Goal: Download file/media

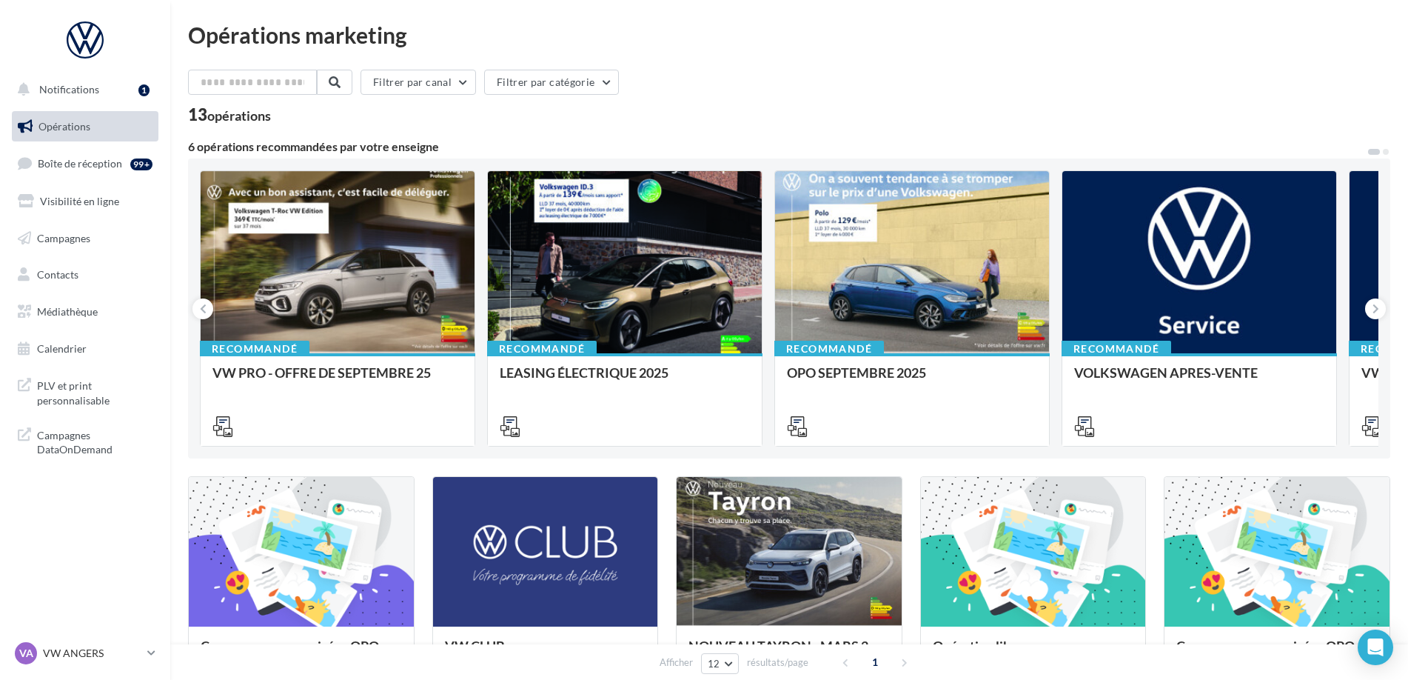
click at [97, 328] on ul "Opérations Boîte de réception 99+ Visibilité en ligne Campagnes Contacts Médiat…" at bounding box center [85, 237] width 158 height 265
click at [107, 321] on link "Médiathèque" at bounding box center [85, 311] width 152 height 31
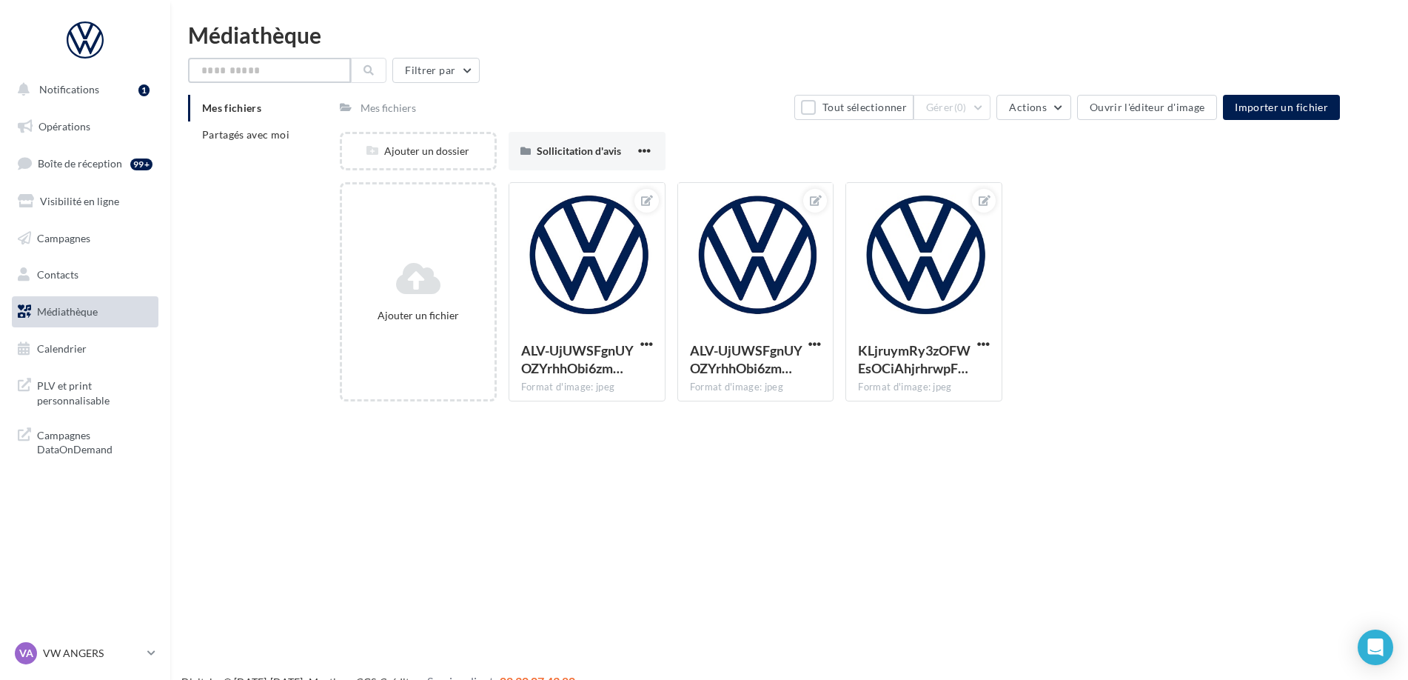
click at [286, 78] on input "text" at bounding box center [269, 70] width 163 height 25
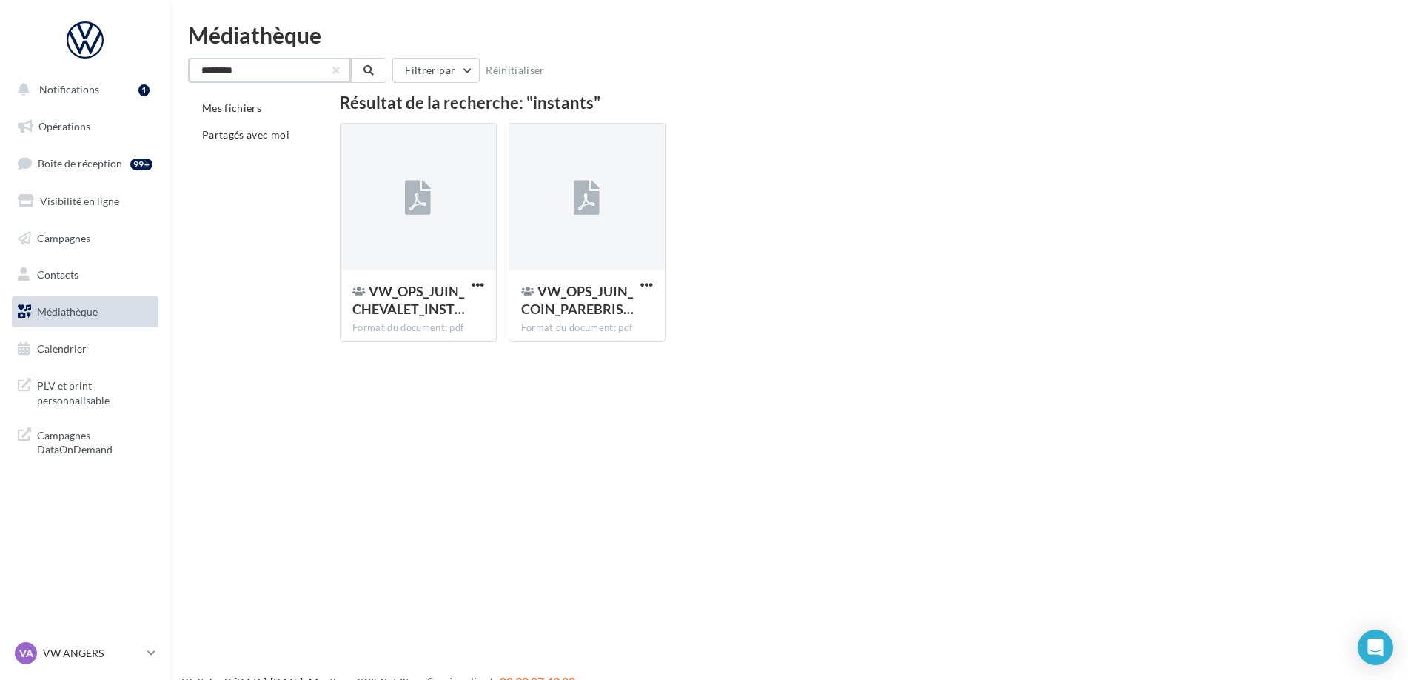
type input "********"
click at [270, 153] on div "Mes fichiers Partagés avec moi" at bounding box center [264, 127] width 152 height 65
drag, startPoint x: 245, startPoint y: 73, endPoint x: 127, endPoint y: 81, distance: 118.0
click at [188, 81] on input "********" at bounding box center [269, 70] width 163 height 25
click at [239, 123] on li "Partagés avec moi" at bounding box center [258, 134] width 140 height 27
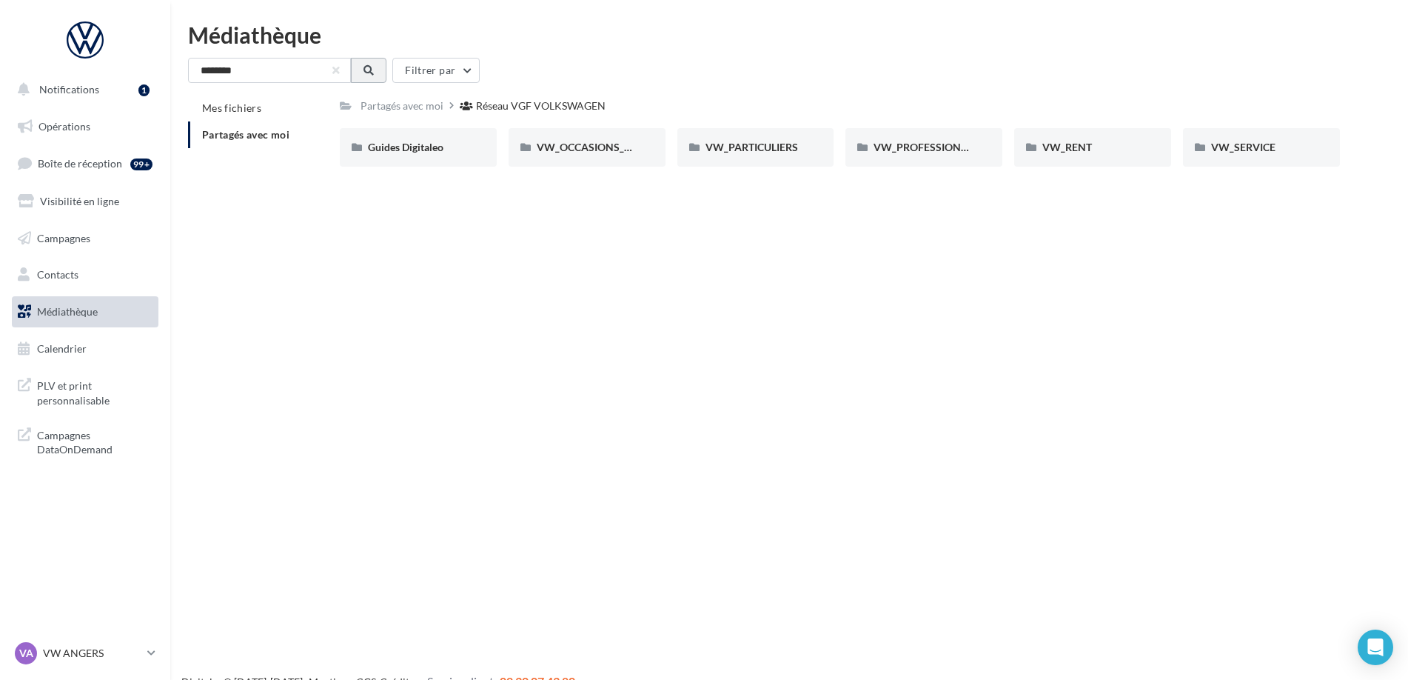
click at [383, 78] on button at bounding box center [369, 70] width 36 height 25
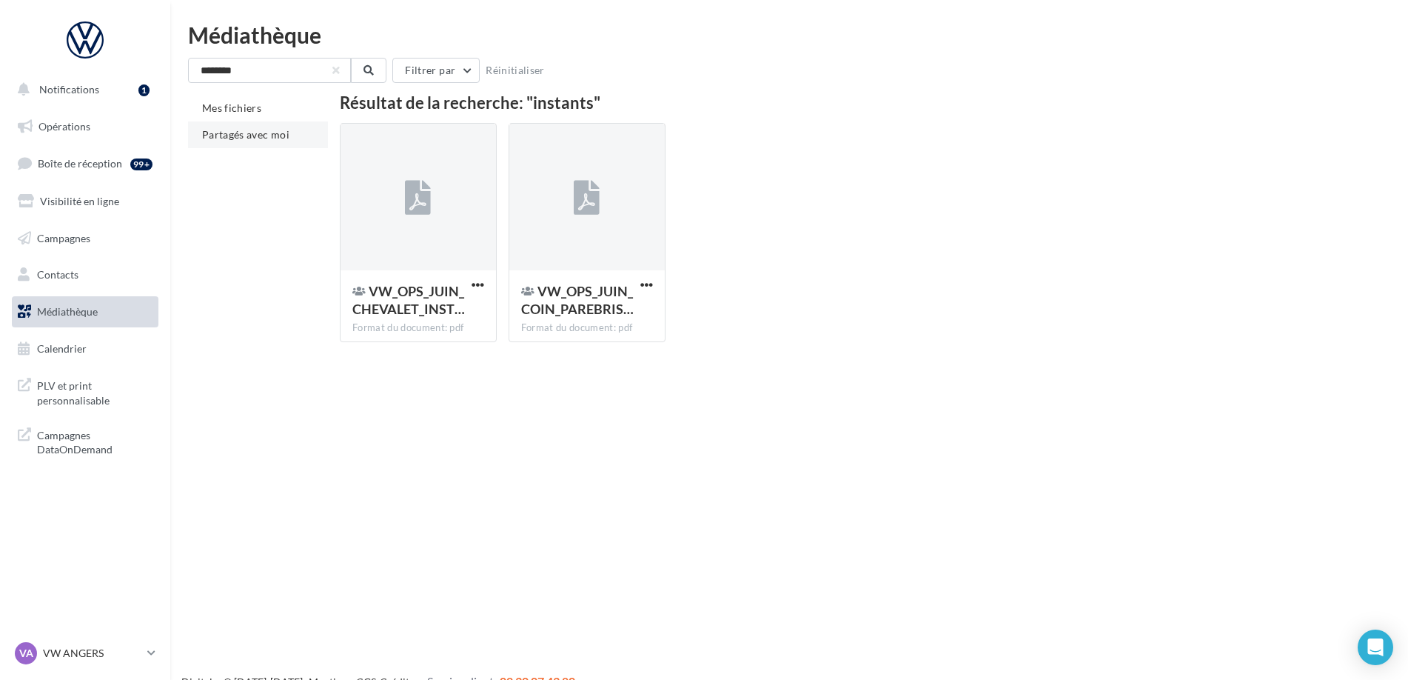
click at [268, 148] on div "Mes fichiers Partagés avec moi" at bounding box center [264, 127] width 152 height 65
click at [269, 142] on li "Partagés avec moi" at bounding box center [258, 134] width 140 height 27
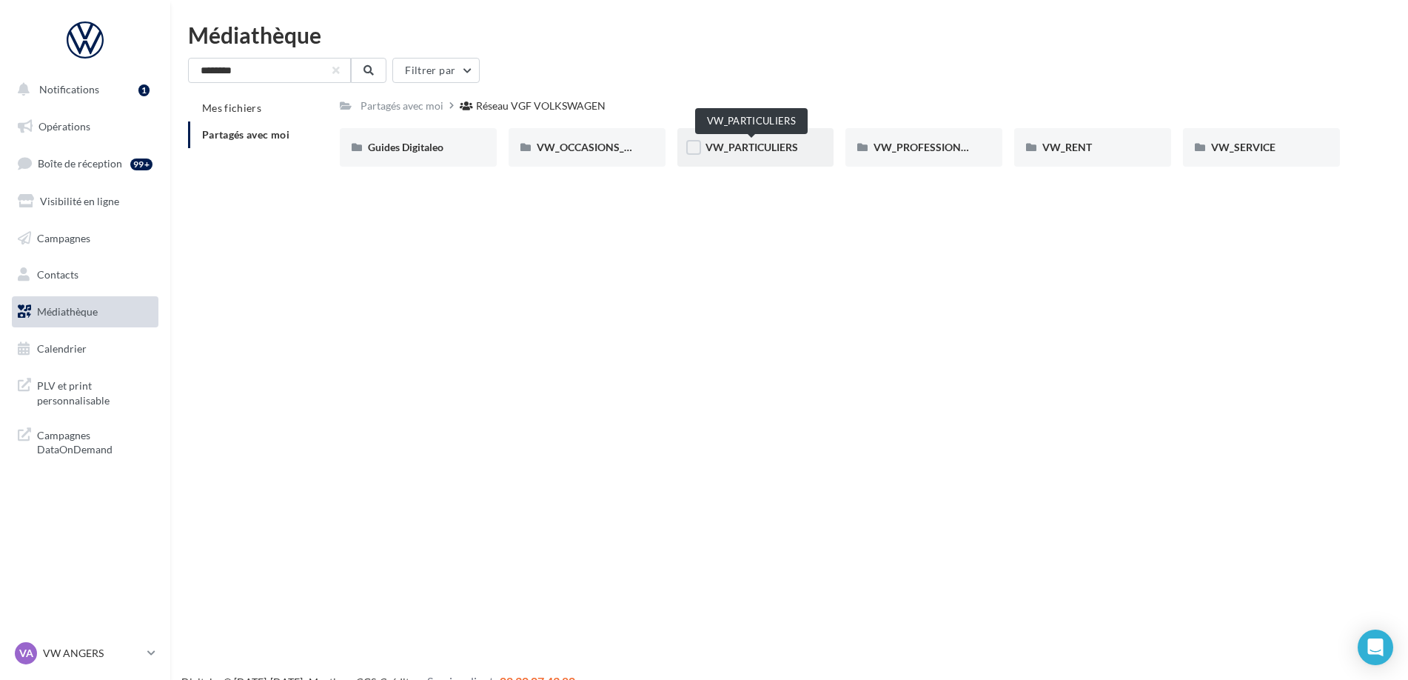
click at [785, 143] on span "VW_PARTICULIERS" at bounding box center [751, 147] width 93 height 13
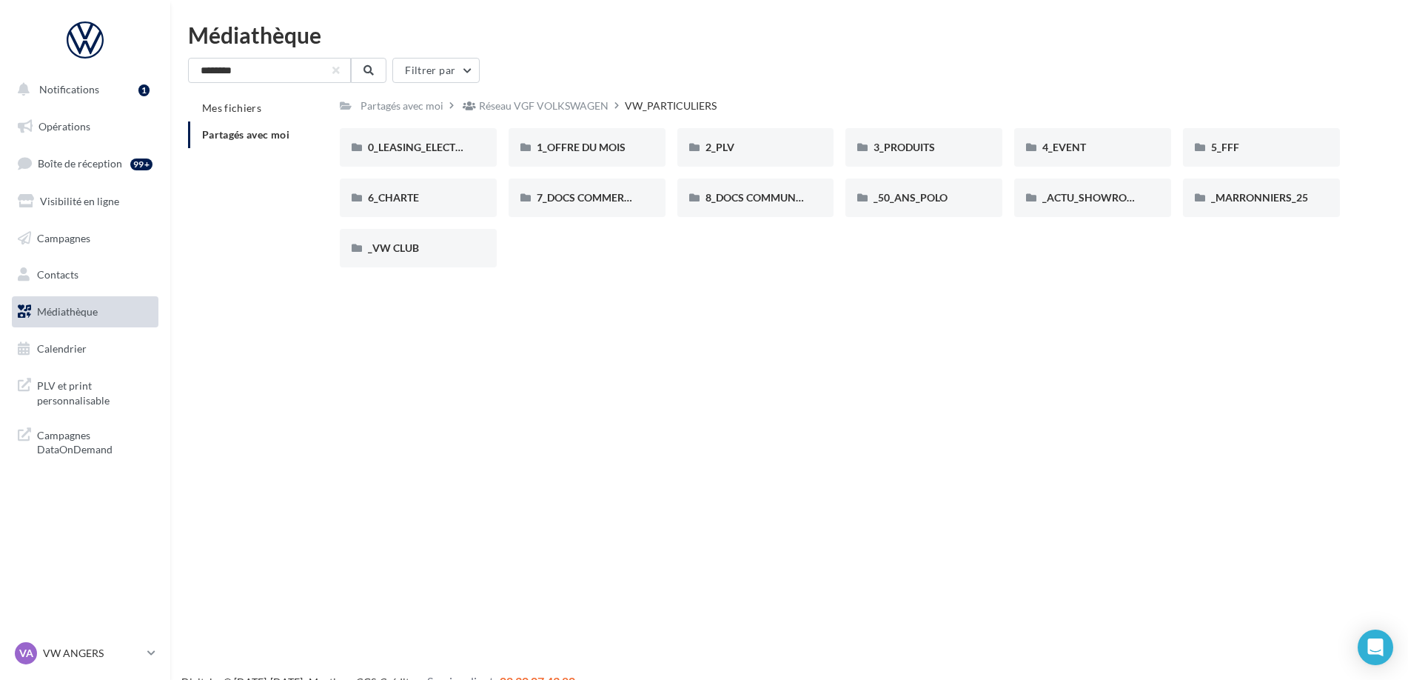
click at [586, 169] on div "0_LEASING_ELECTRIQUE 0_LEASING_ELECTRIQUE 1_OFFRE DU MOIS 1_OFFRE DU MOIS 2_PLV…" at bounding box center [846, 203] width 1012 height 151
click at [585, 160] on div "1_OFFRE DU MOIS" at bounding box center [587, 147] width 157 height 38
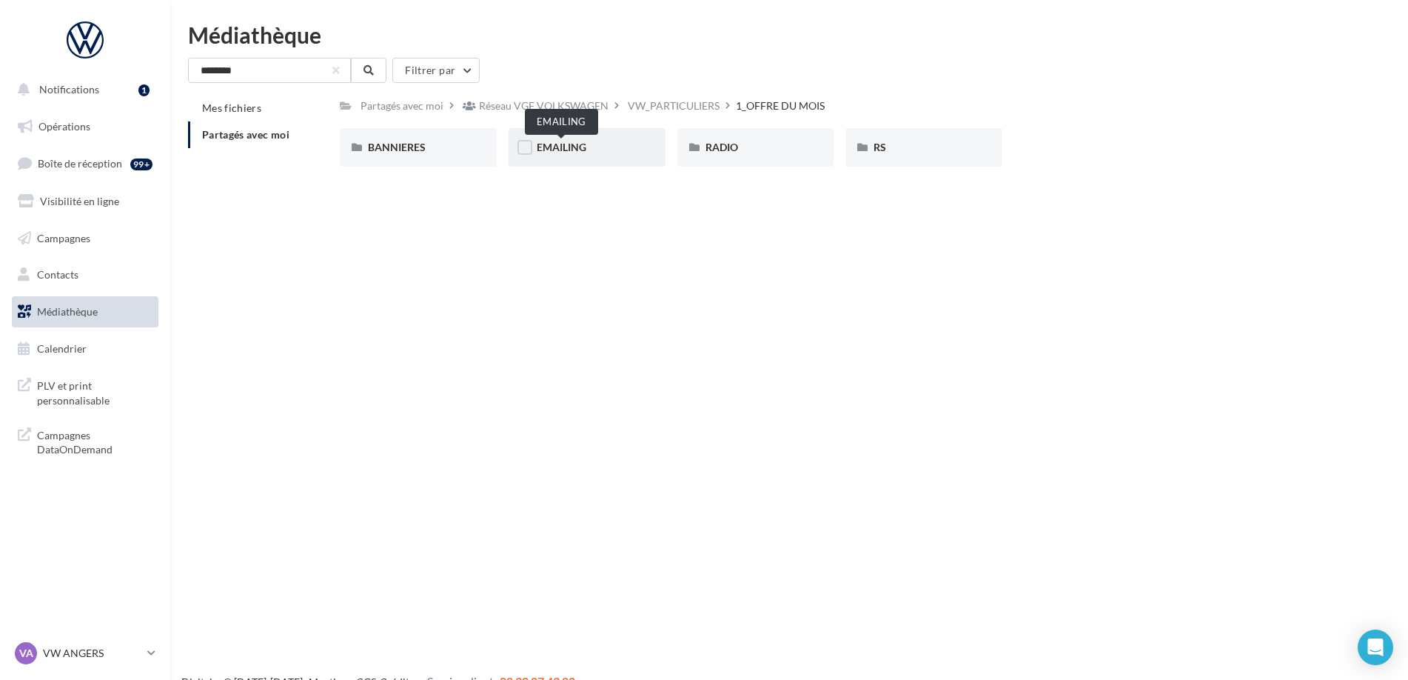
click at [567, 143] on span "EMAILING" at bounding box center [562, 147] width 50 height 13
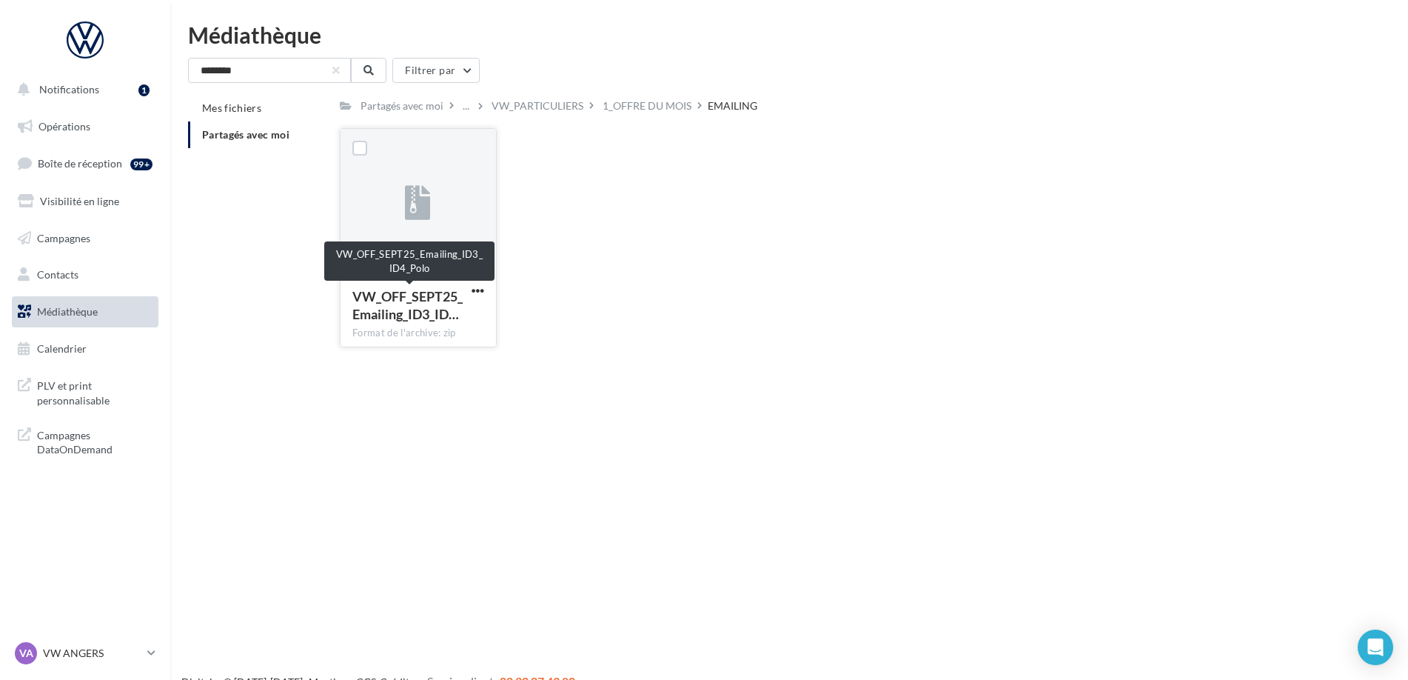
click at [464, 292] on div "VW_OFF_SEPT25_Emailing_ID3_ID…" at bounding box center [409, 305] width 114 height 36
click at [472, 292] on span "button" at bounding box center [478, 290] width 13 height 13
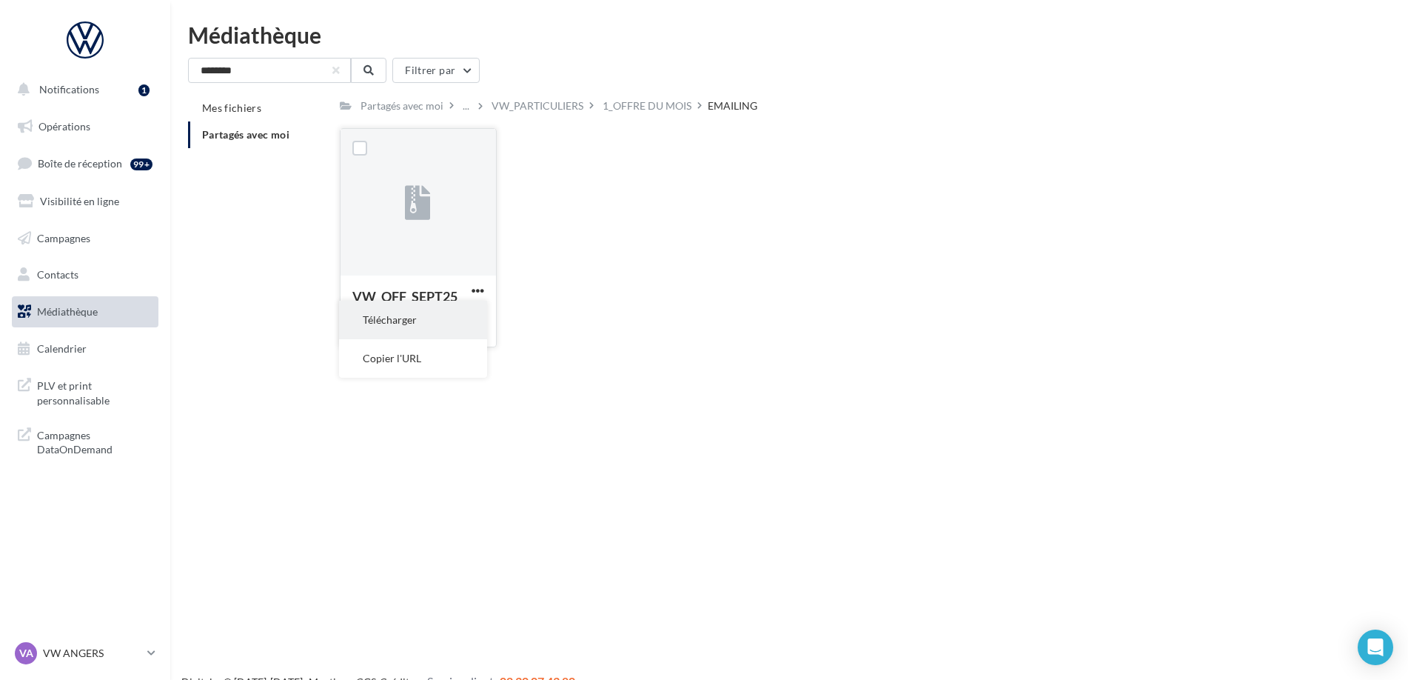
click at [446, 321] on button "Télécharger" at bounding box center [413, 320] width 148 height 38
click at [611, 115] on div "1_OFFRE DU MOIS" at bounding box center [647, 105] width 95 height 21
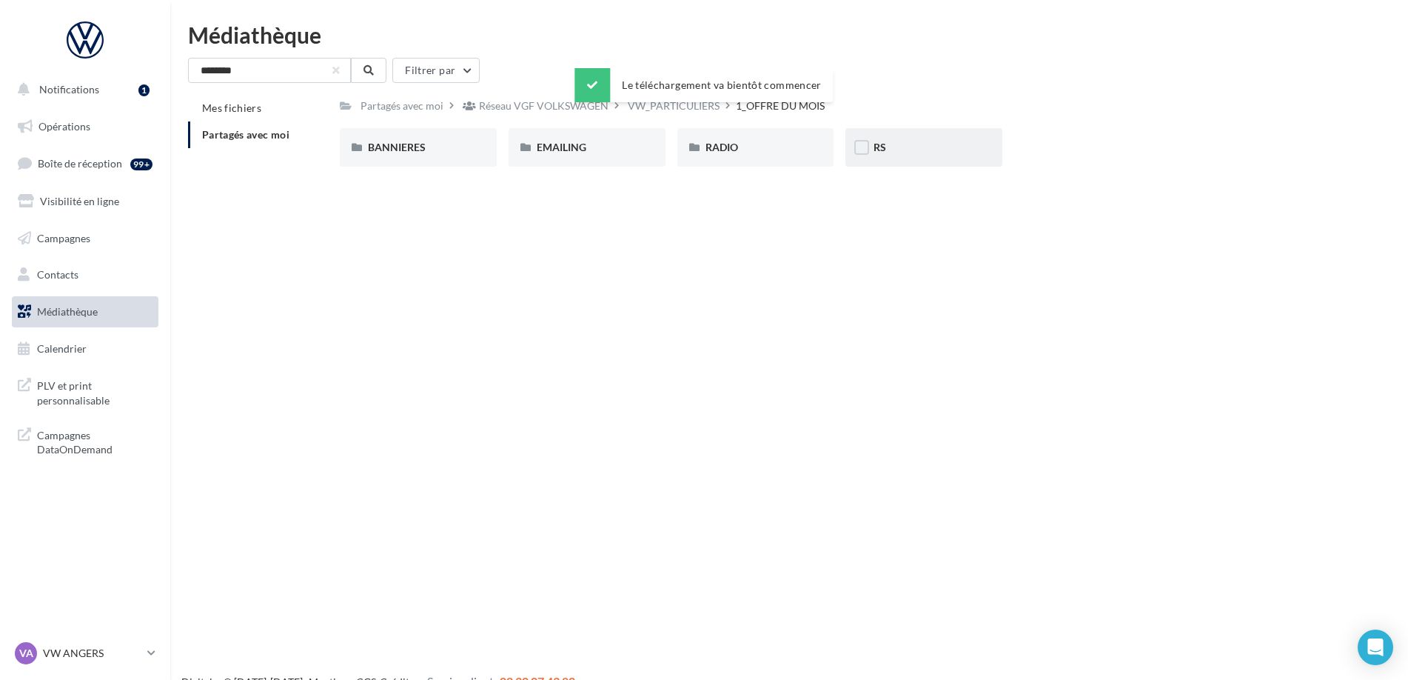
click at [900, 148] on div "RS" at bounding box center [923, 147] width 101 height 15
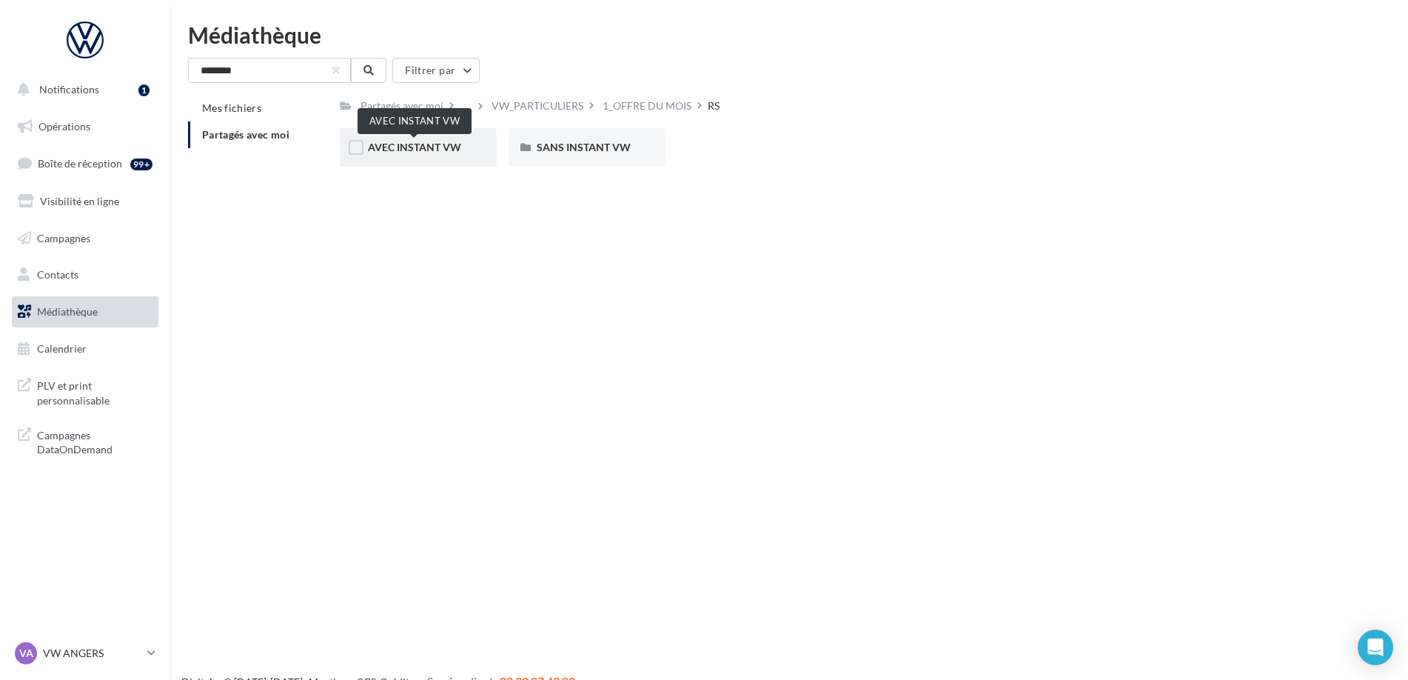
click at [430, 143] on span "AVEC INSTANT VW" at bounding box center [414, 147] width 93 height 13
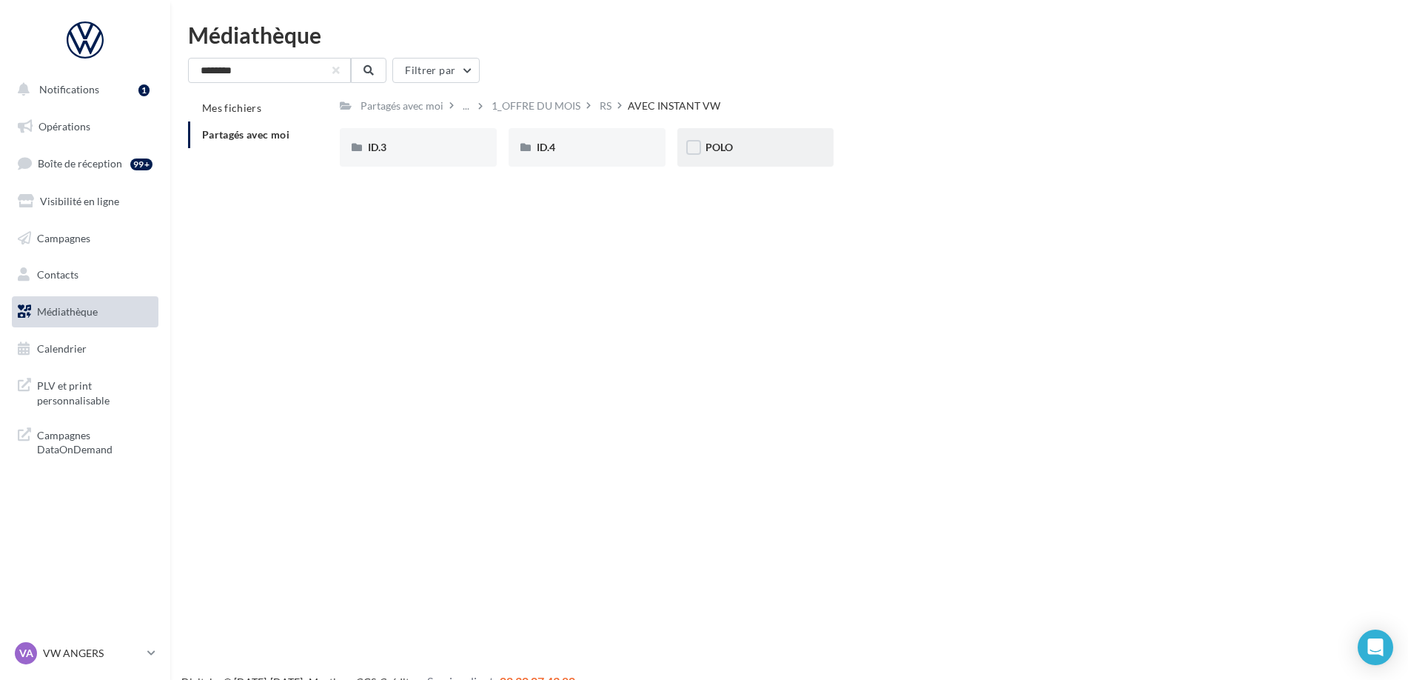
click at [724, 140] on div "POLO" at bounding box center [755, 147] width 157 height 38
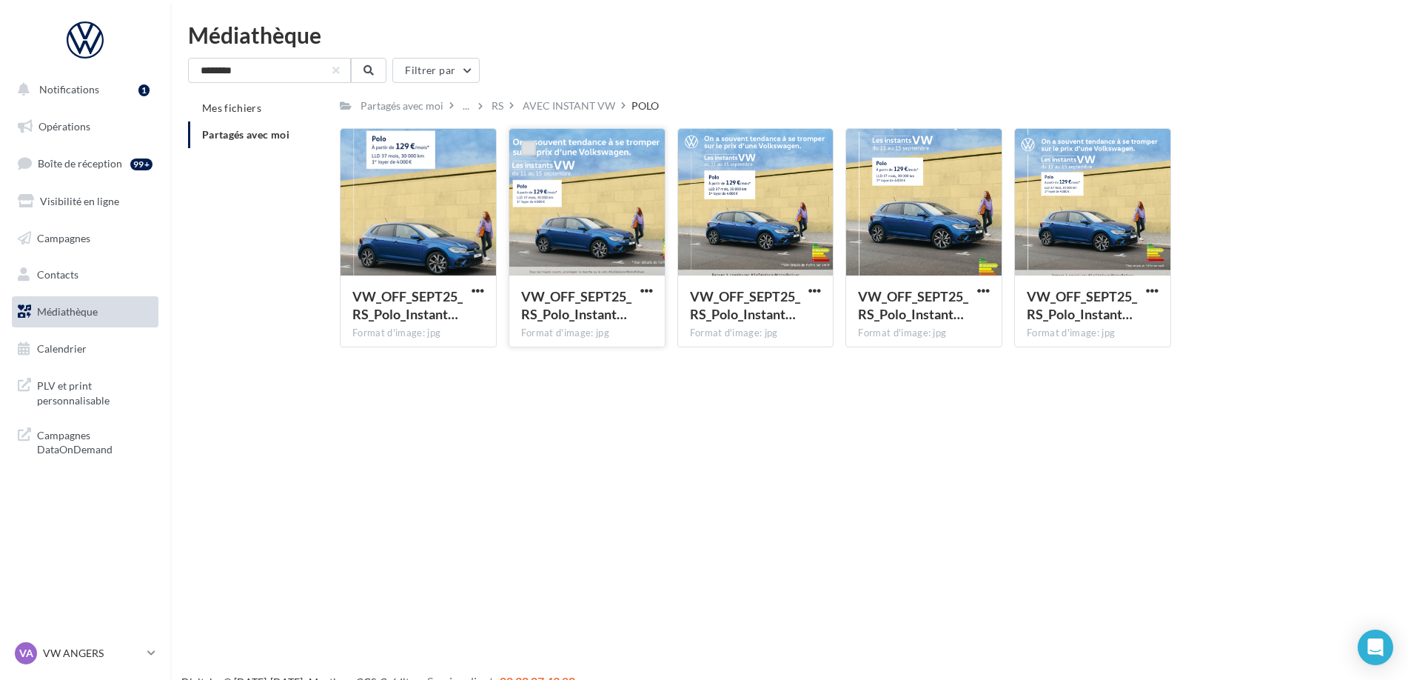
click at [526, 151] on label at bounding box center [528, 148] width 15 height 15
click at [648, 290] on span "button" at bounding box center [646, 290] width 13 height 13
click at [622, 325] on button "Télécharger" at bounding box center [582, 320] width 148 height 38
click at [550, 111] on div "AVEC INSTANT VW" at bounding box center [569, 105] width 93 height 15
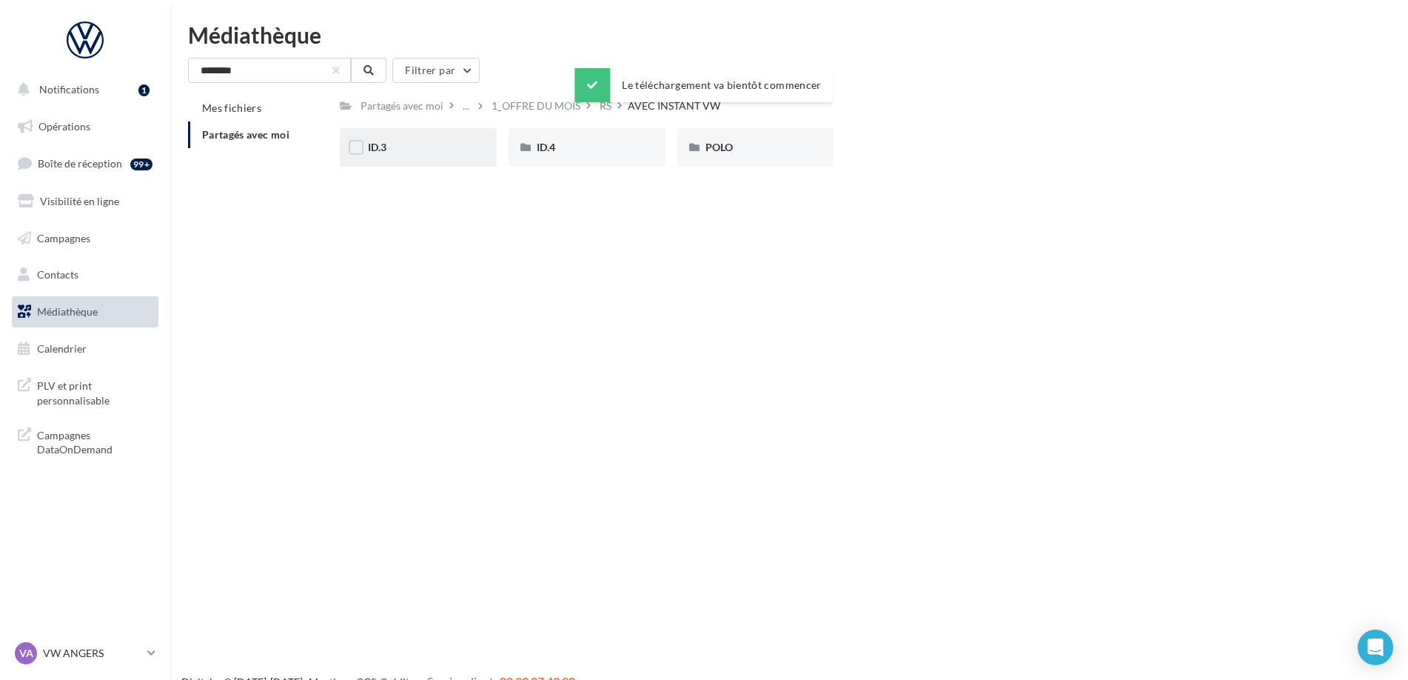
click at [408, 161] on div "ID.3" at bounding box center [418, 147] width 157 height 38
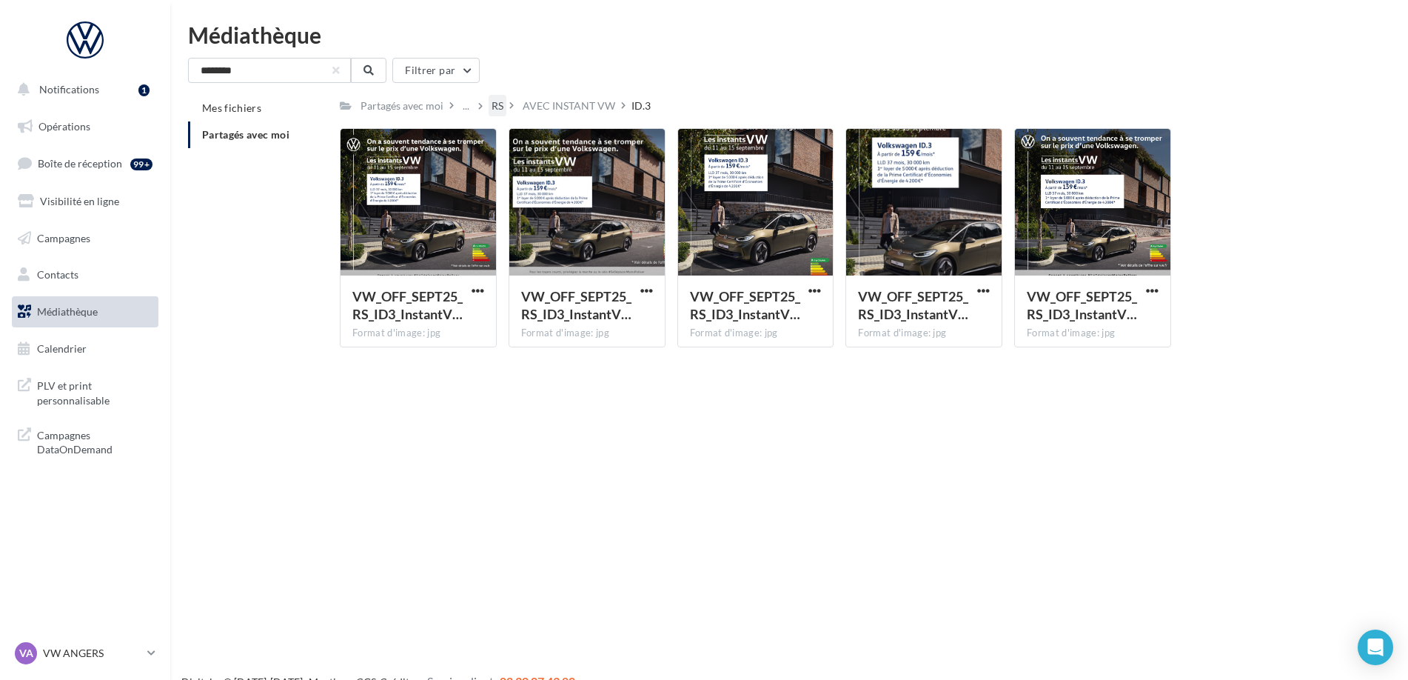
click at [492, 107] on div "RS" at bounding box center [498, 105] width 12 height 15
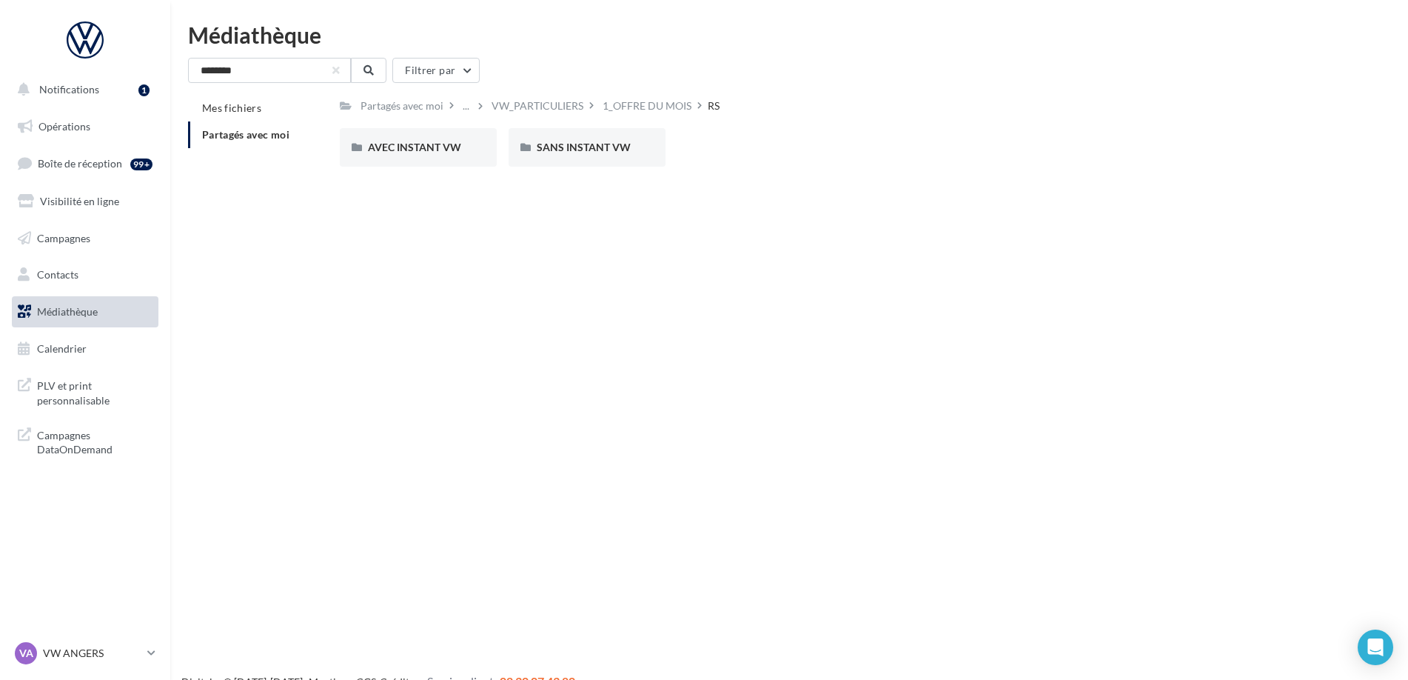
click at [471, 98] on div "..." at bounding box center [469, 105] width 19 height 21
click at [469, 107] on div "..." at bounding box center [466, 105] width 13 height 21
click at [472, 147] on button "Réseau VGF VOLKSWAGEN" at bounding box center [570, 142] width 221 height 38
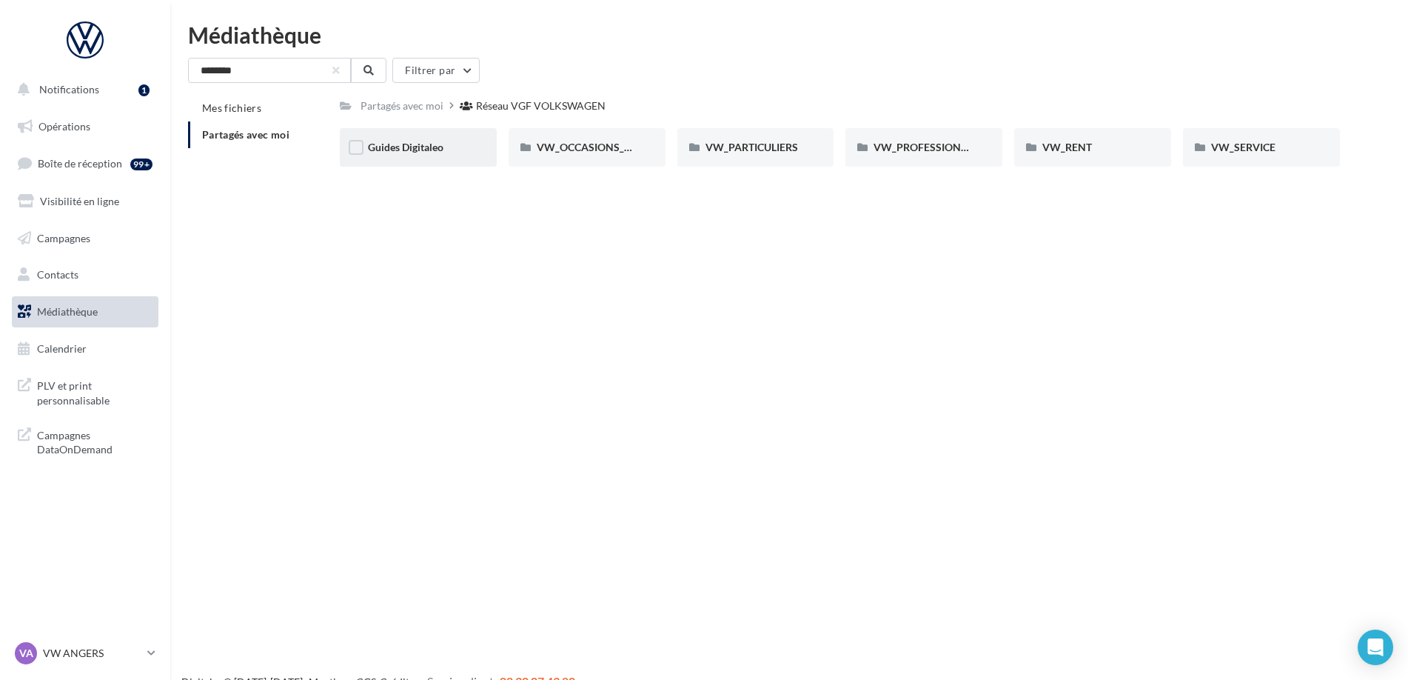
click at [437, 135] on div "Guides Digitaleo" at bounding box center [418, 147] width 157 height 38
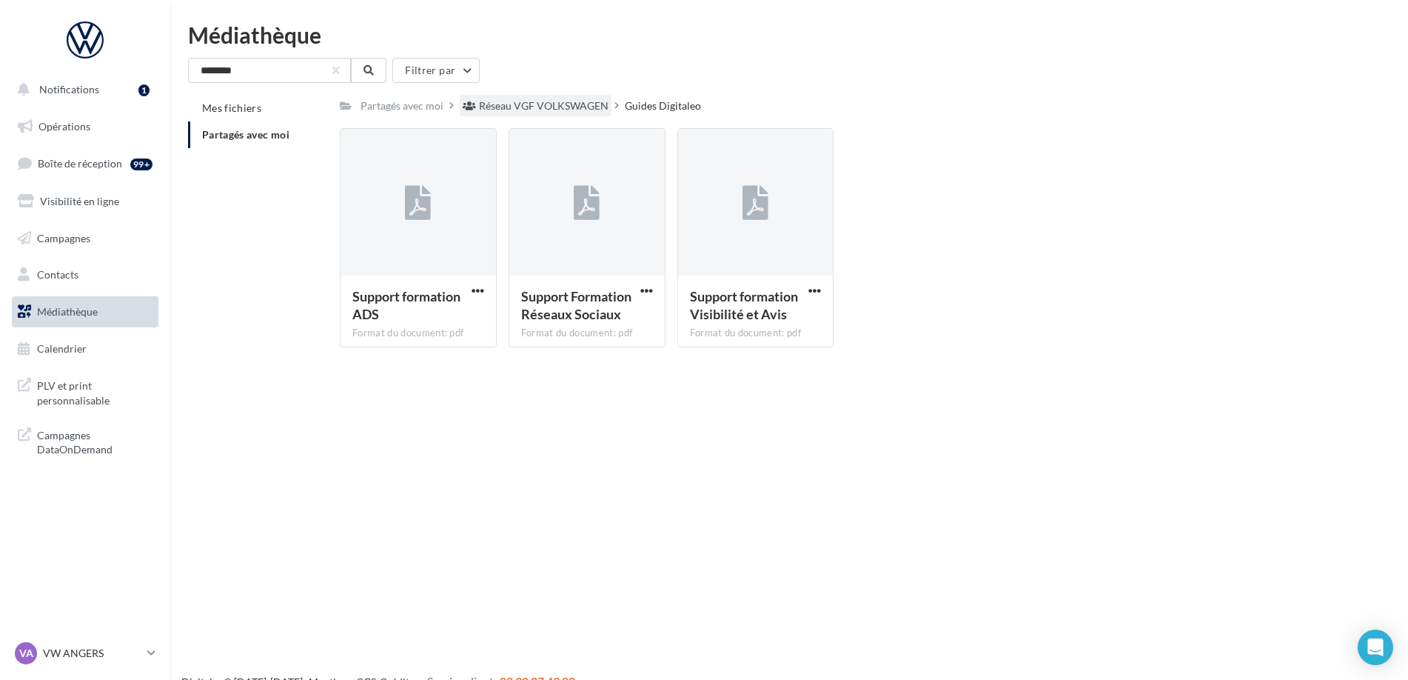
click at [523, 108] on div "Réseau VGF VOLKSWAGEN" at bounding box center [544, 105] width 130 height 15
